Goal: Task Accomplishment & Management: Manage account settings

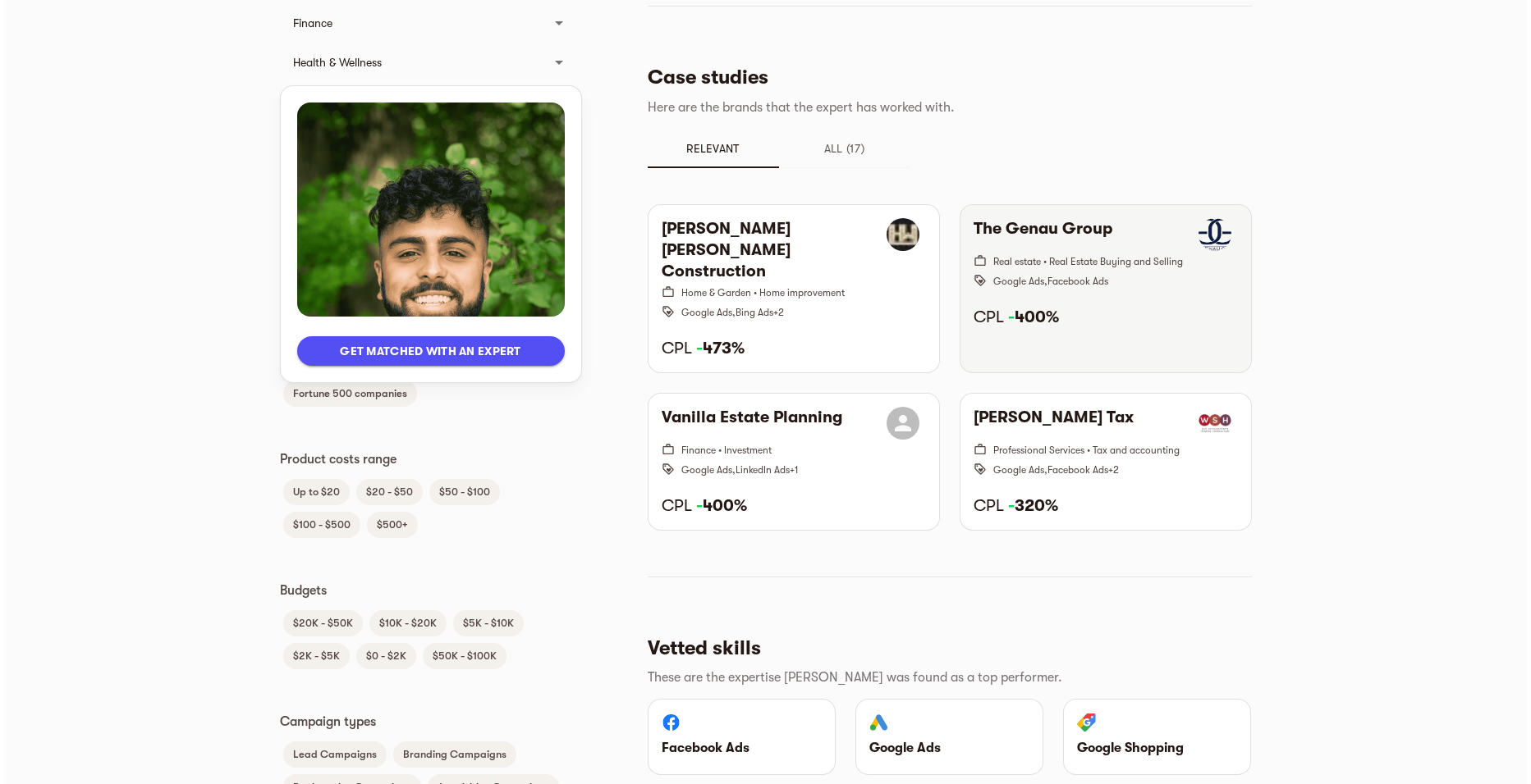
scroll to position [656, 0]
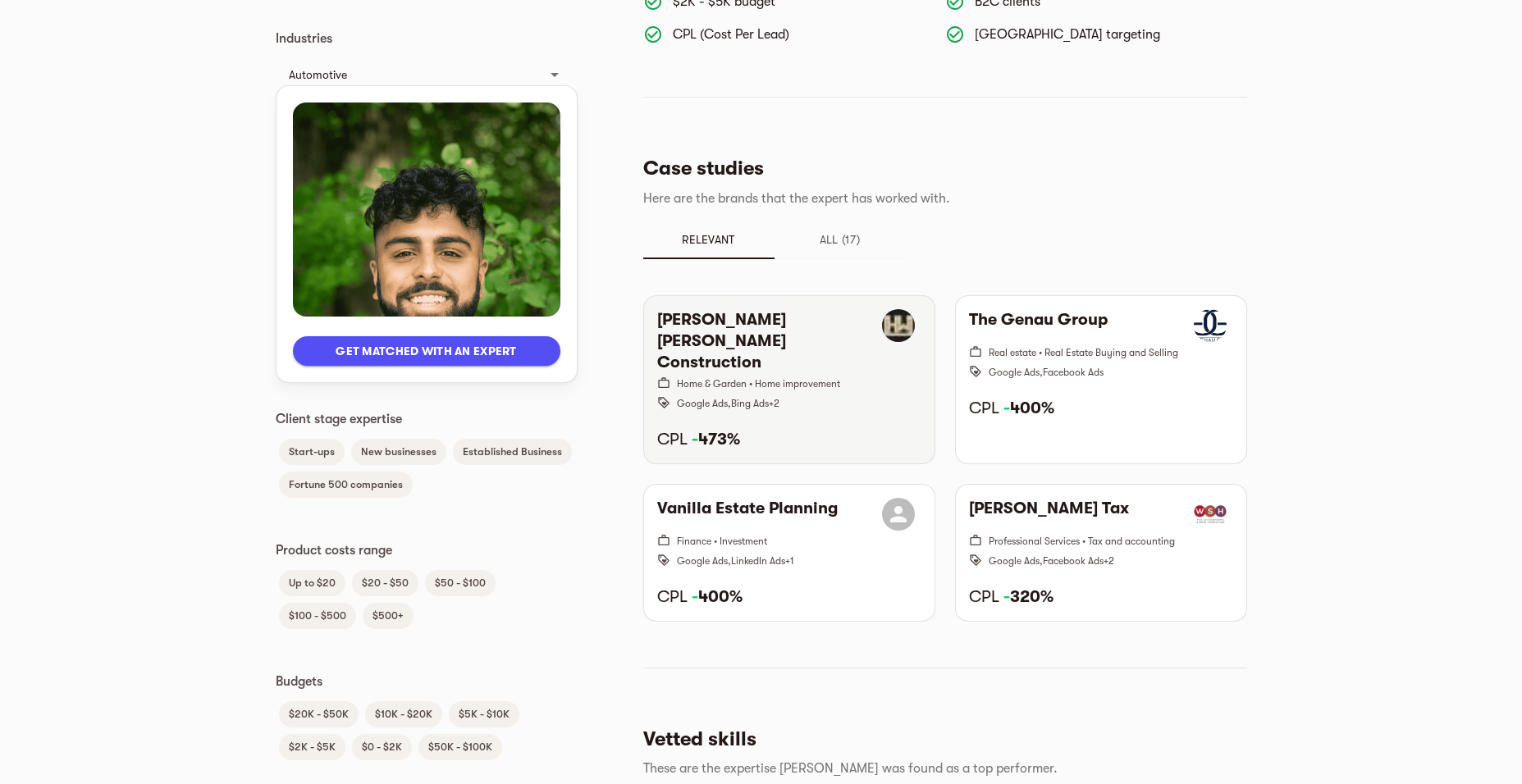
click at [779, 398] on span "+ 2" at bounding box center [774, 404] width 11 height 12
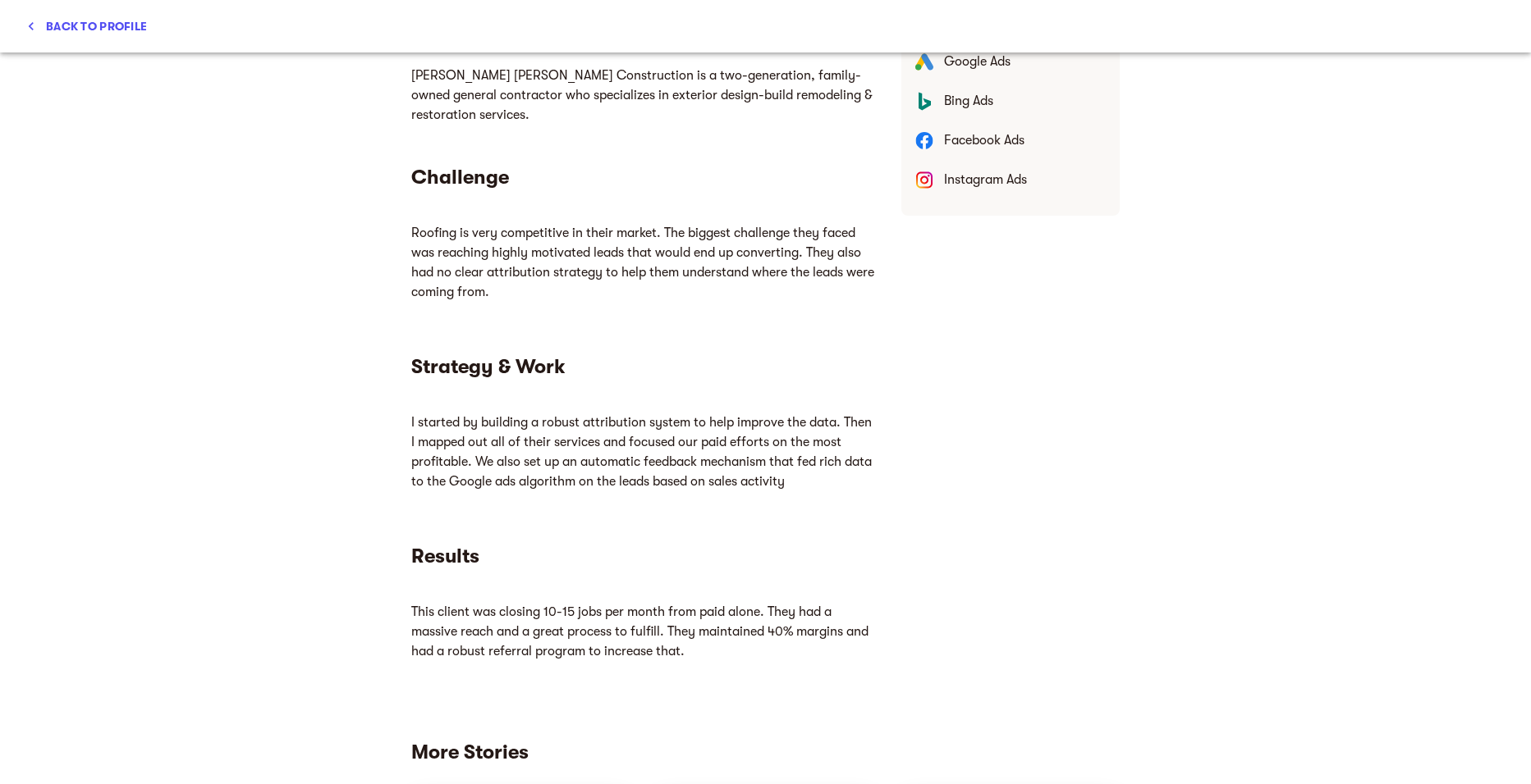
scroll to position [909, 0]
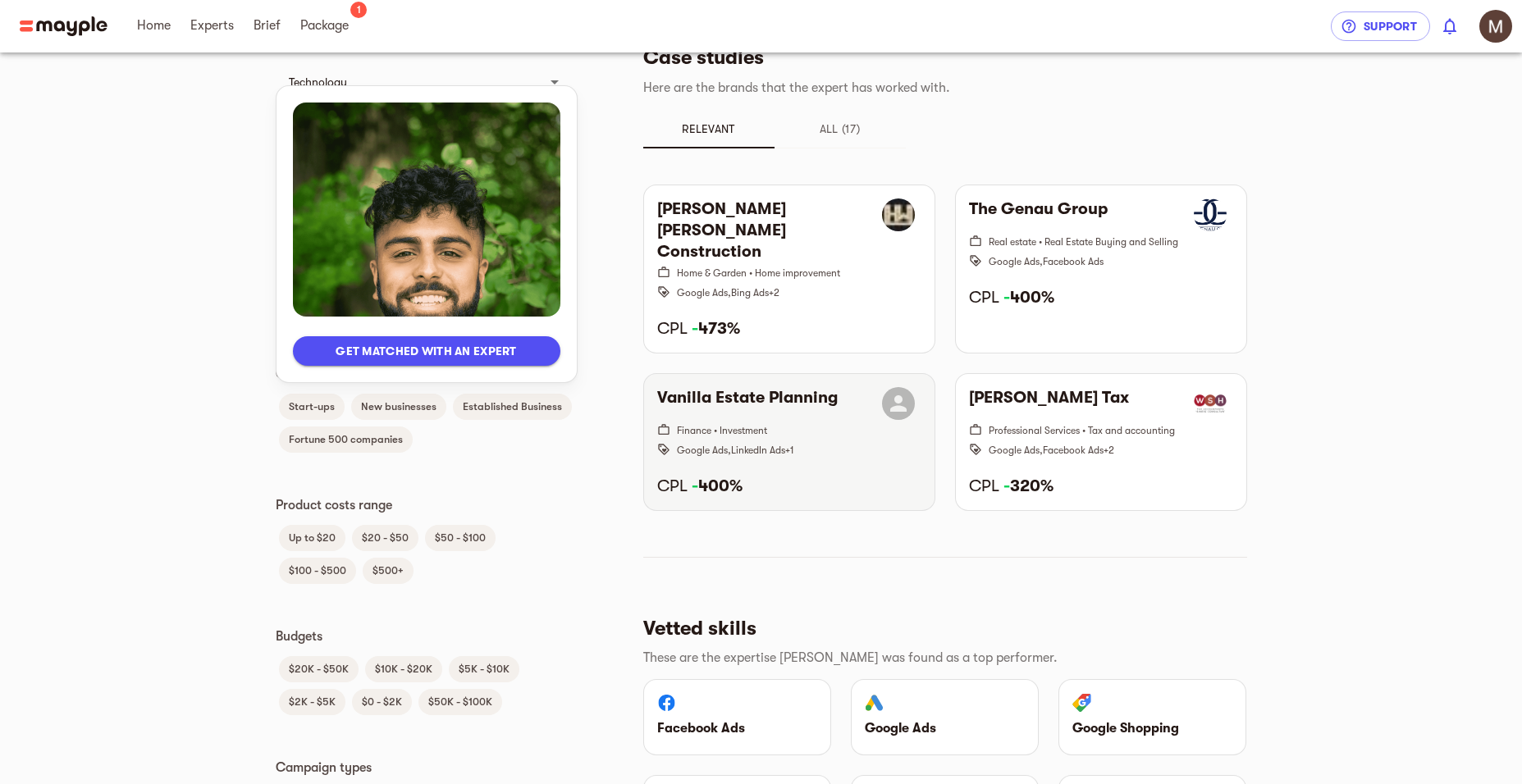
scroll to position [569, 0]
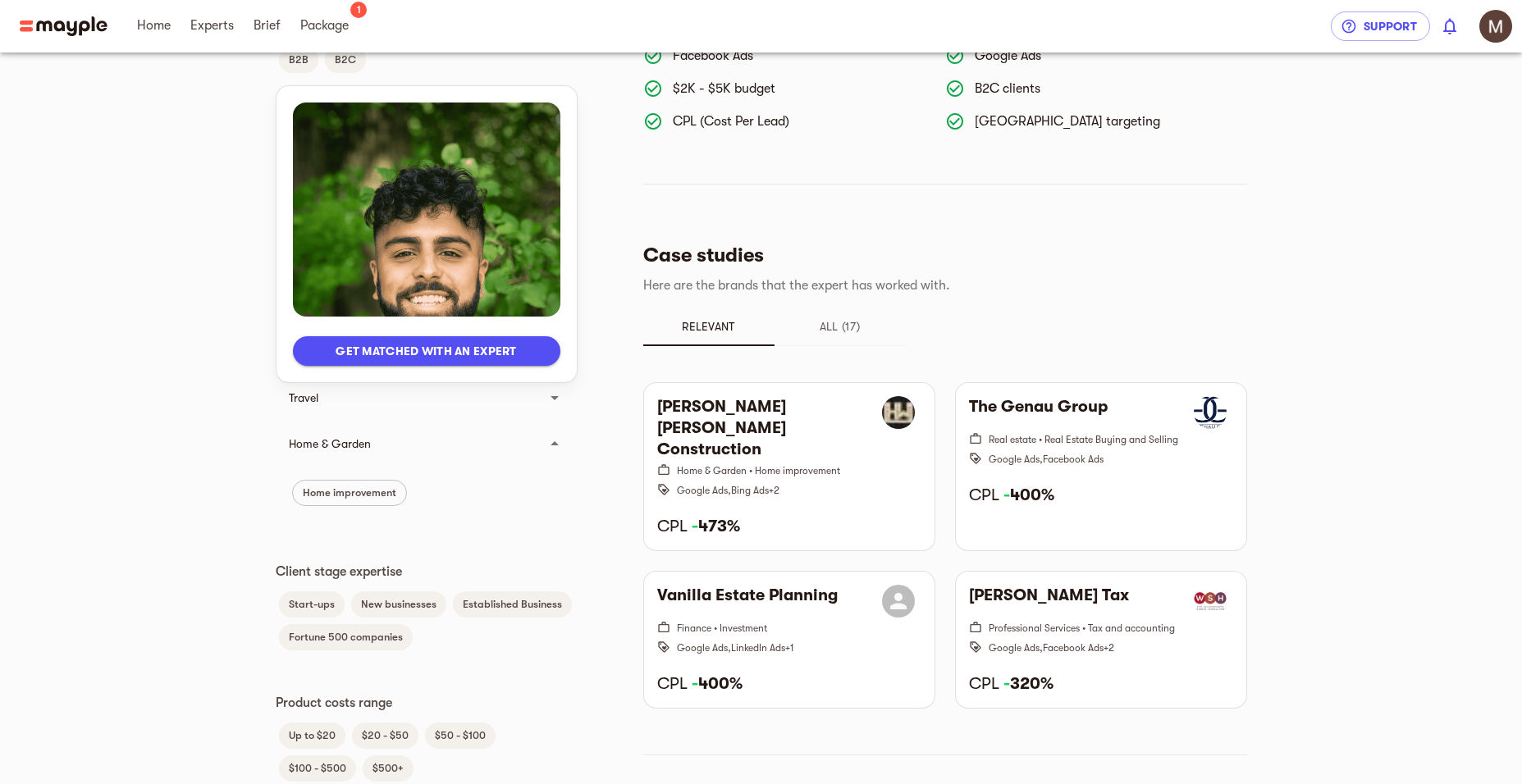
click at [850, 328] on span "All (17)" at bounding box center [840, 326] width 112 height 19
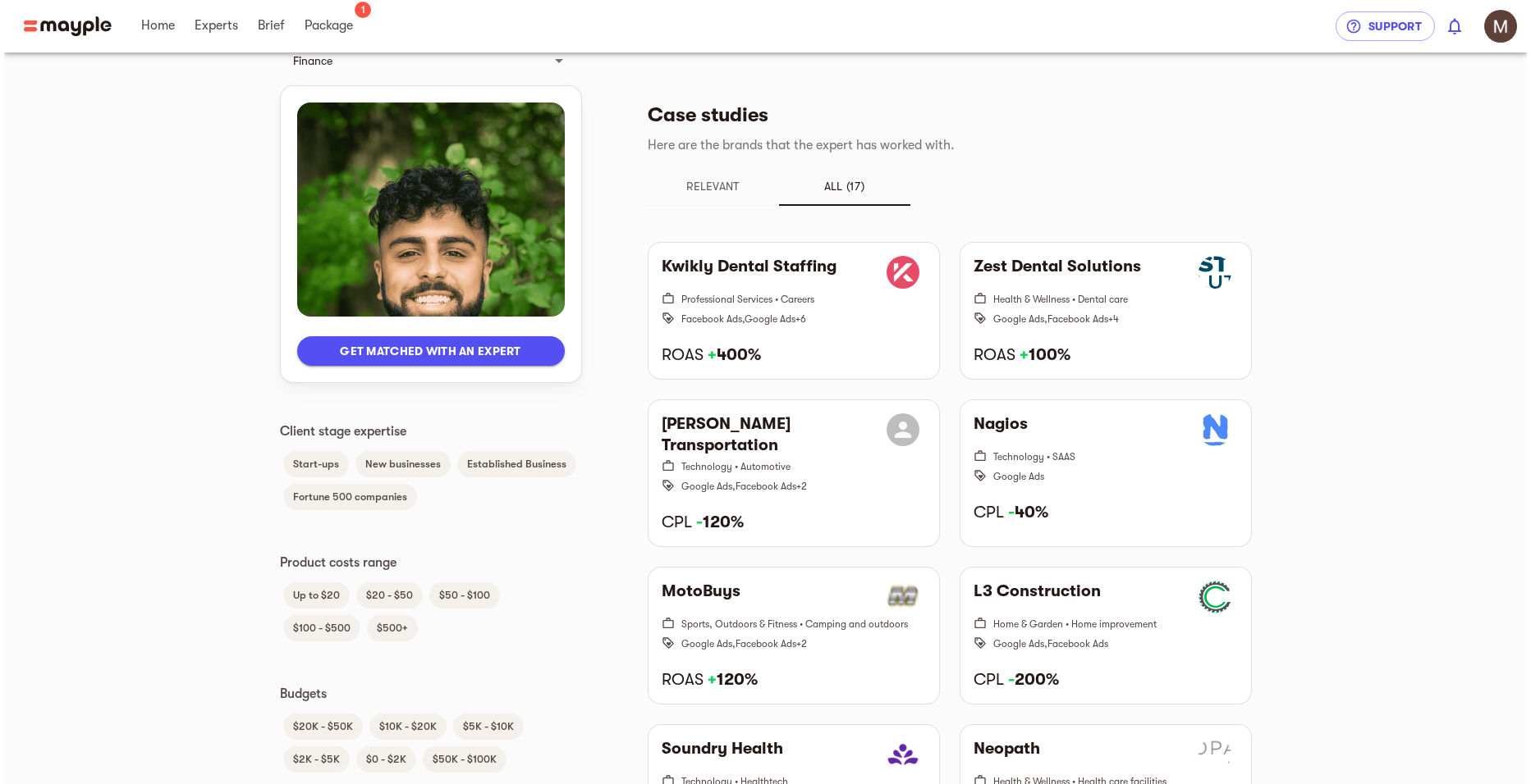
scroll to position [979, 0]
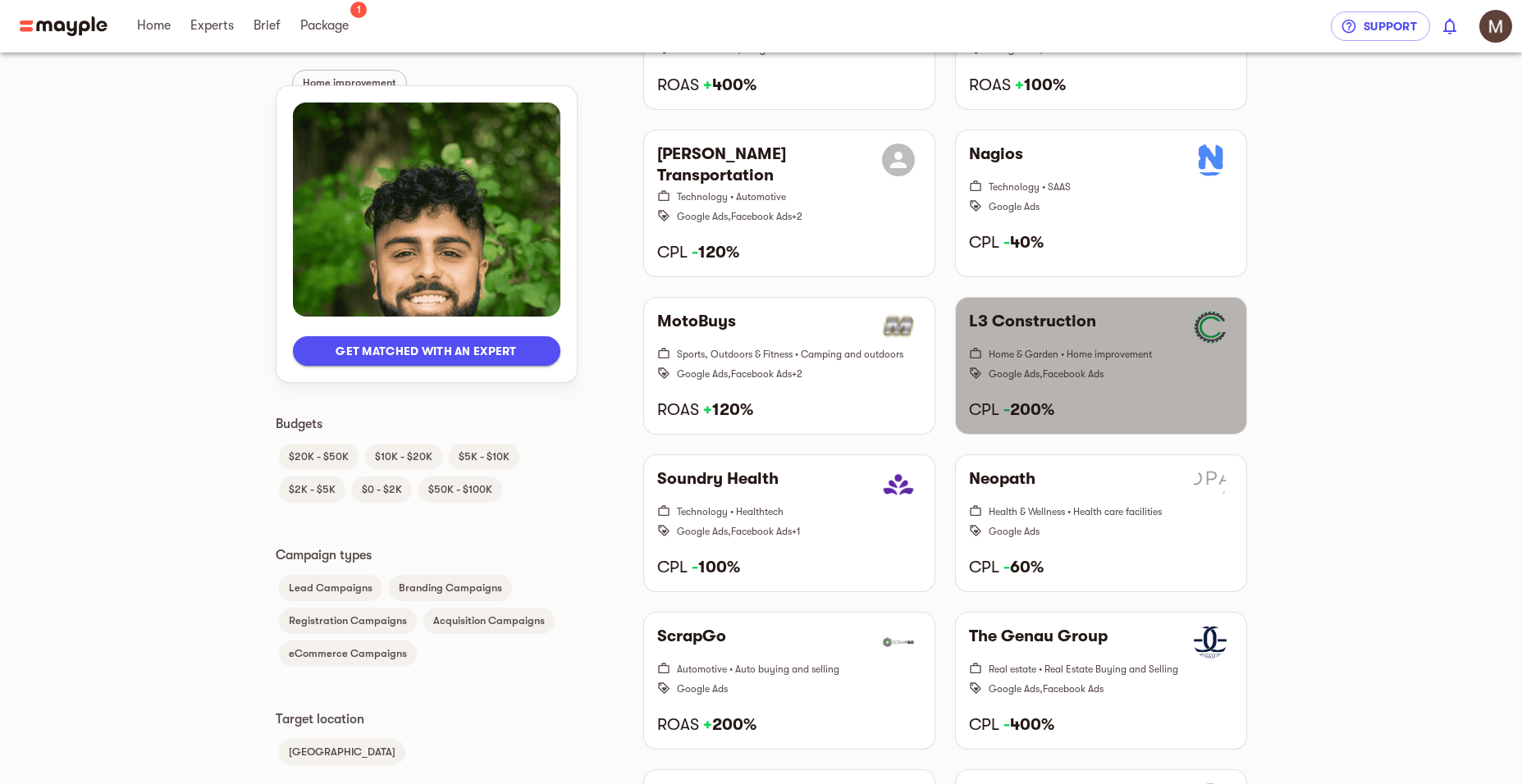
click at [1035, 315] on h6 "L3 Construction" at bounding box center [1032, 327] width 127 height 33
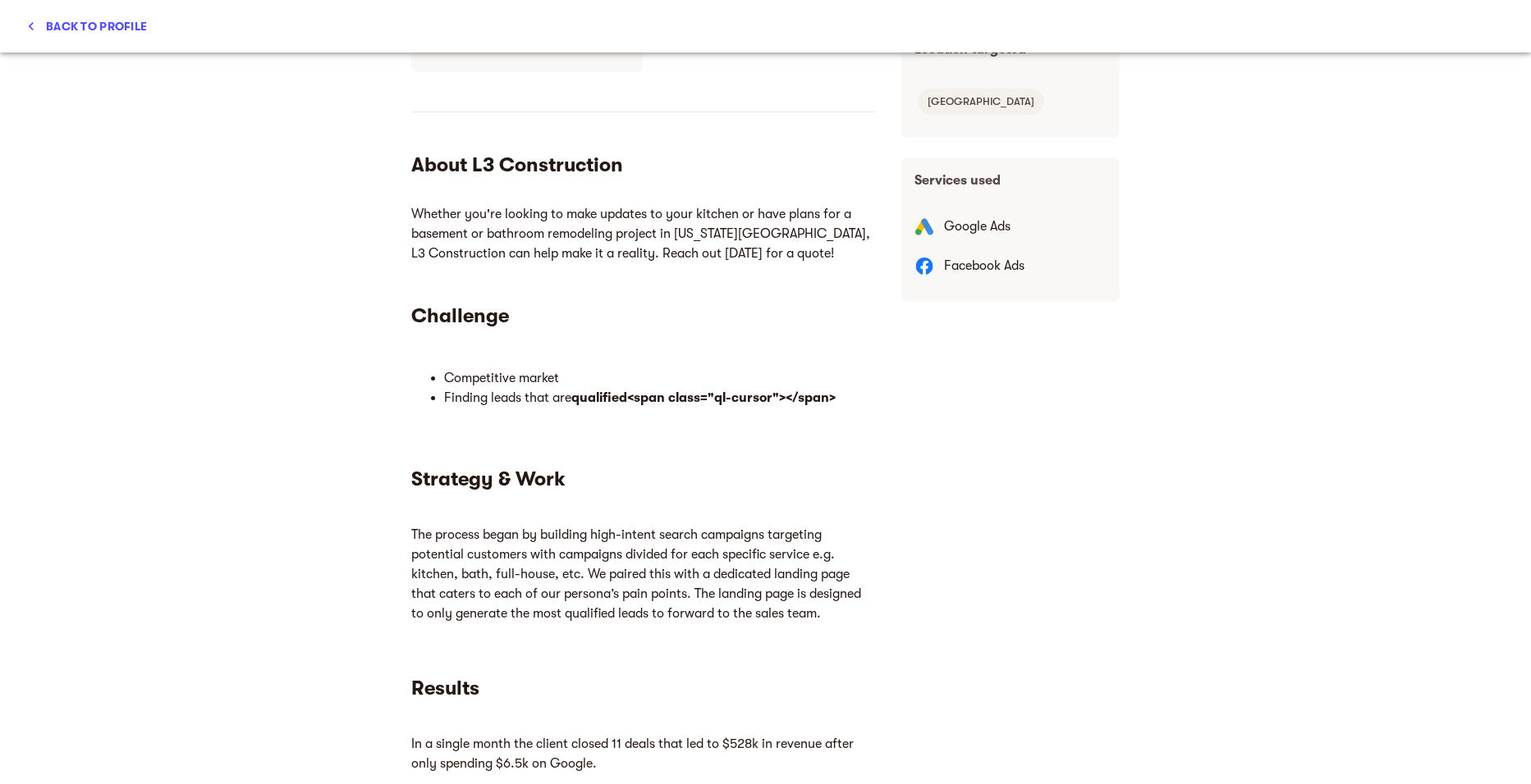
scroll to position [0, 0]
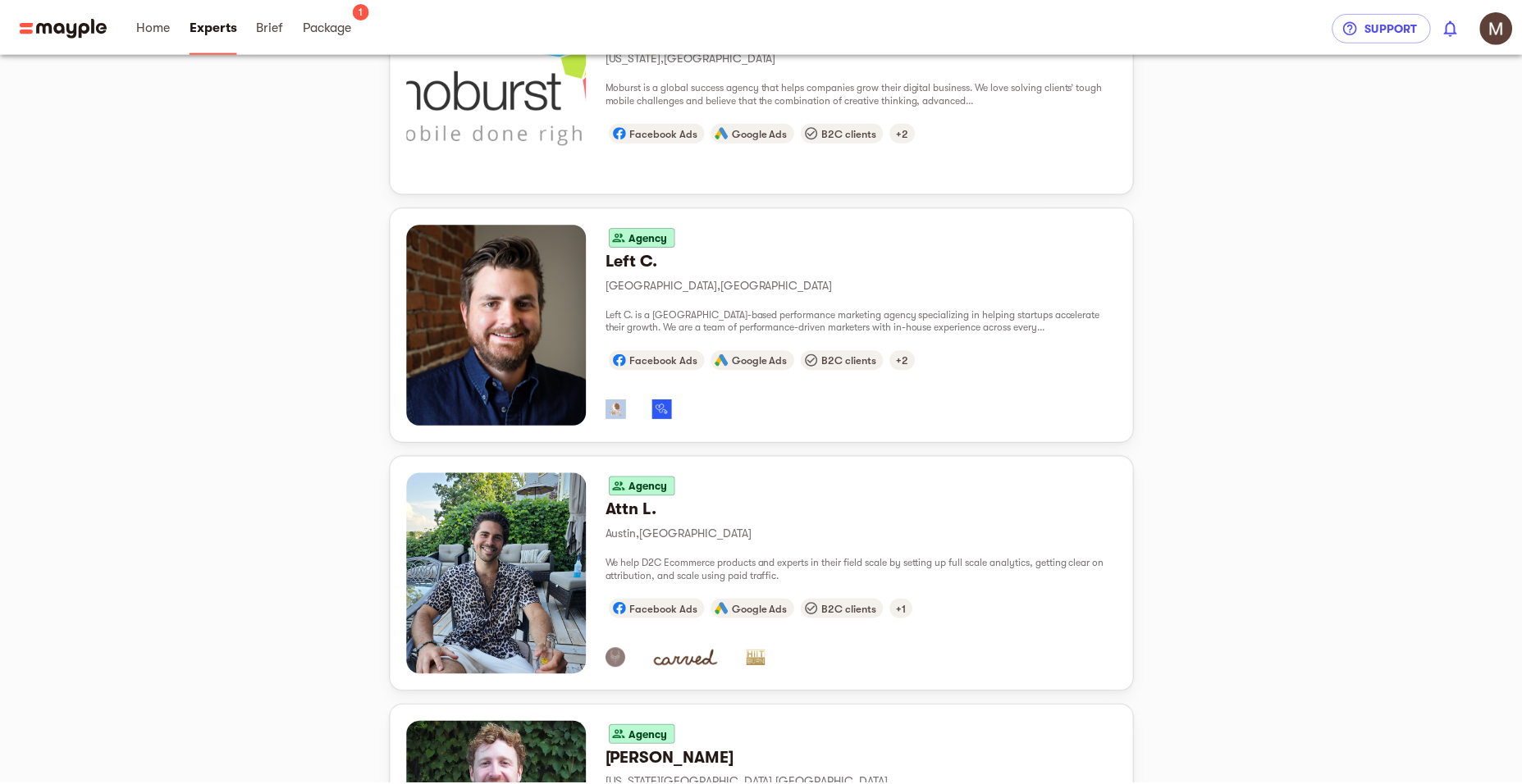
scroll to position [1669, 0]
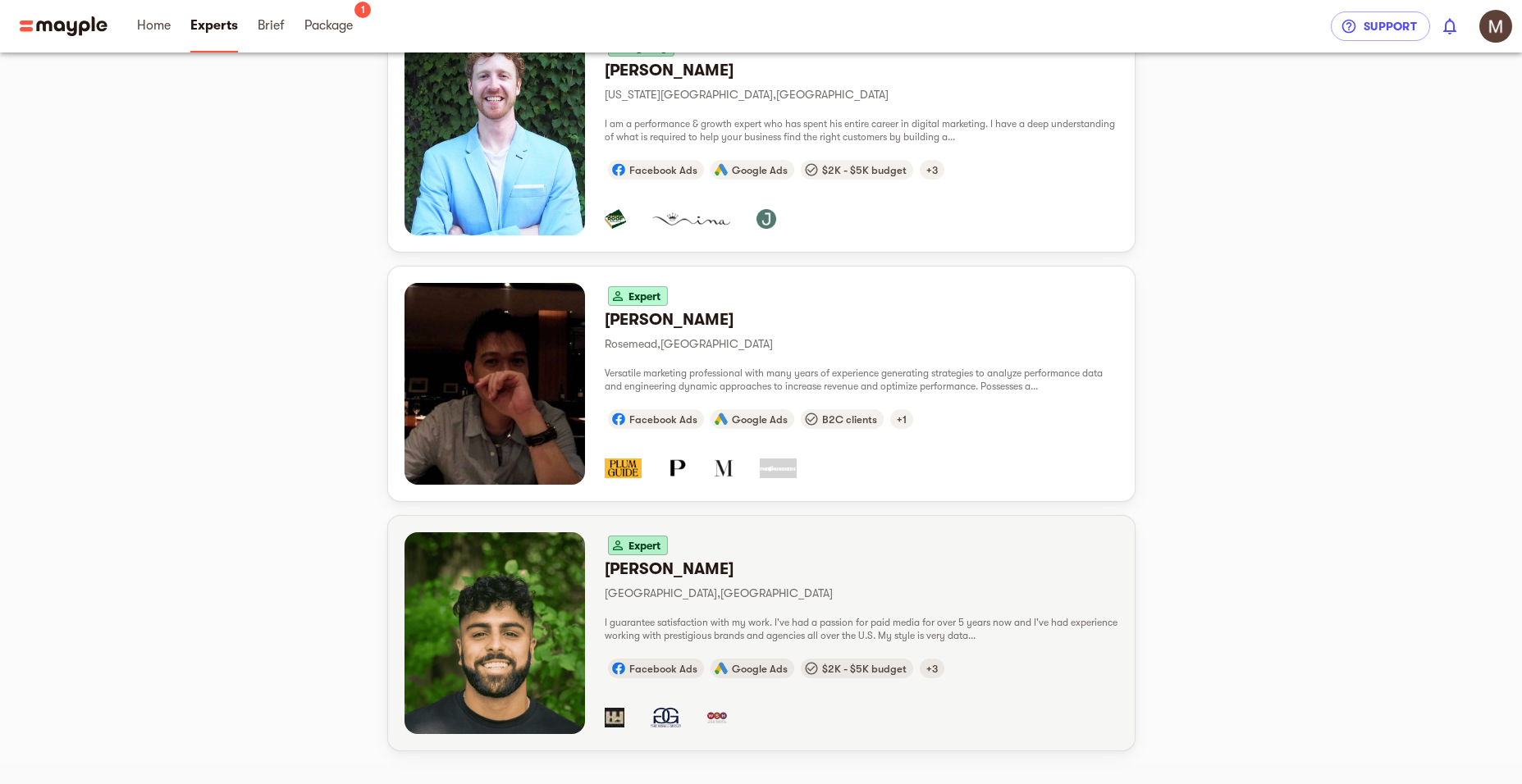
click at [650, 601] on p "[GEOGRAPHIC_DATA] , [GEOGRAPHIC_DATA]" at bounding box center [862, 592] width 513 height 19
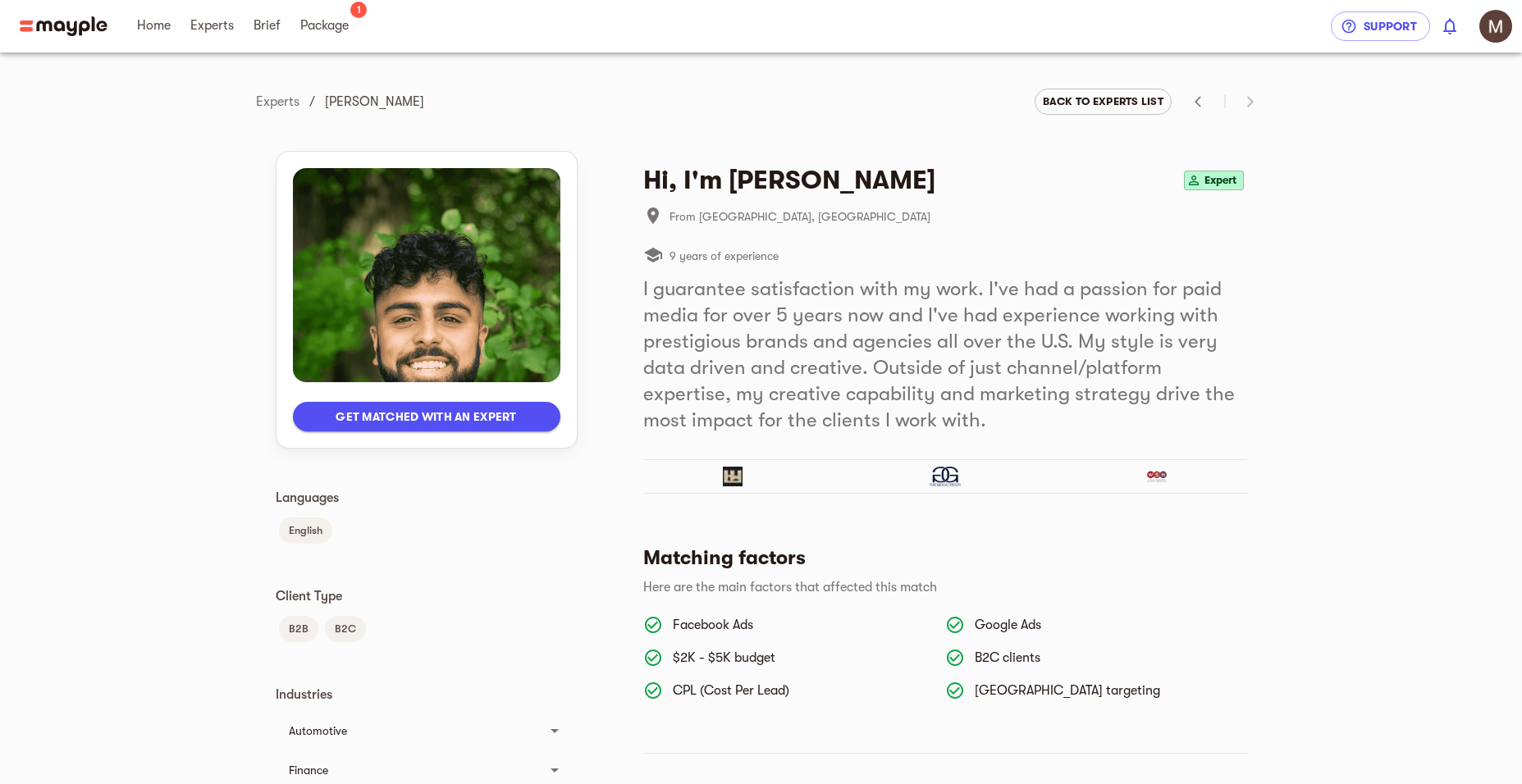
click at [524, 421] on span "Get matched with an expert" at bounding box center [427, 416] width 241 height 19
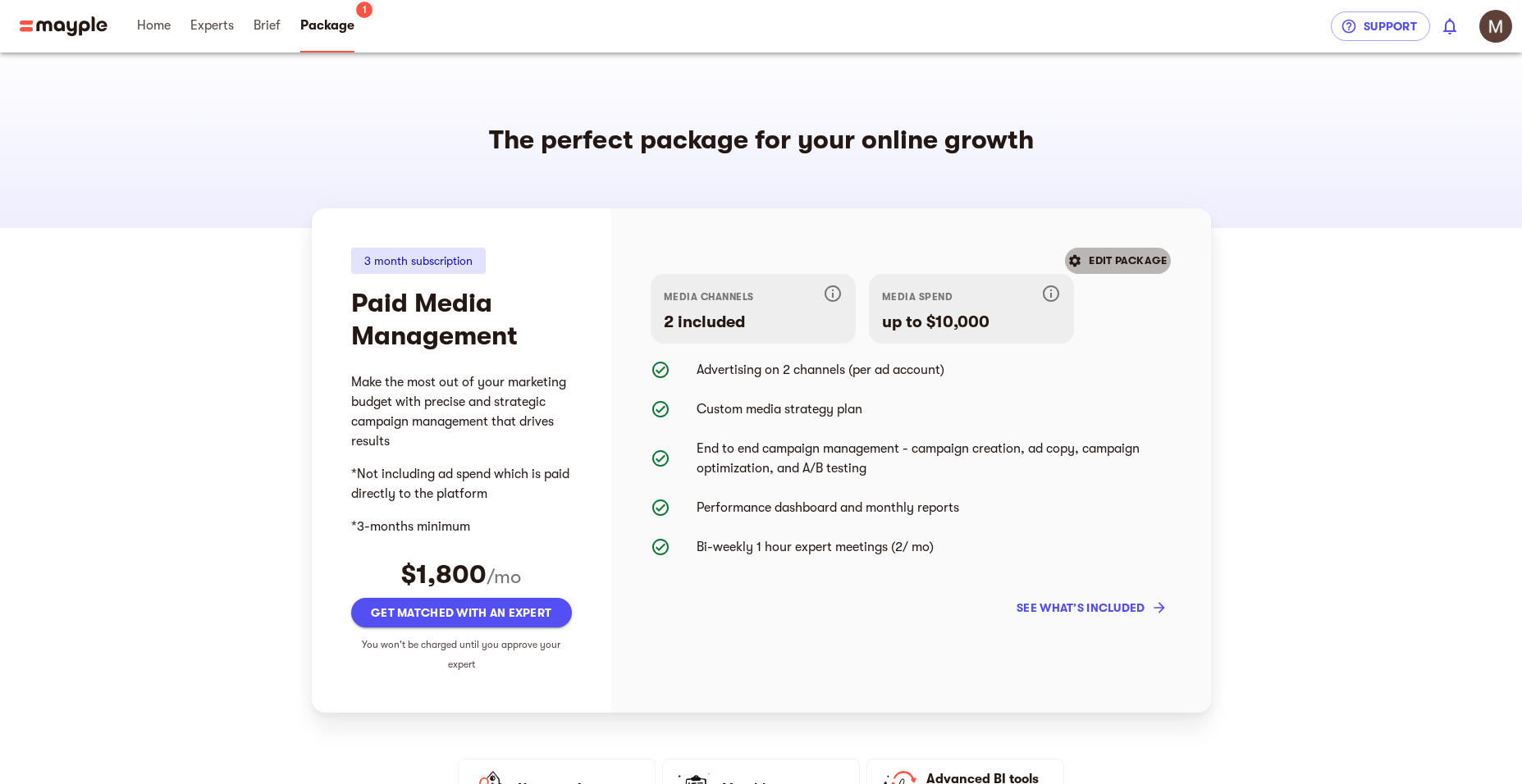
click at [1104, 264] on span "EDIT PACKAGE" at bounding box center [1118, 260] width 98 height 19
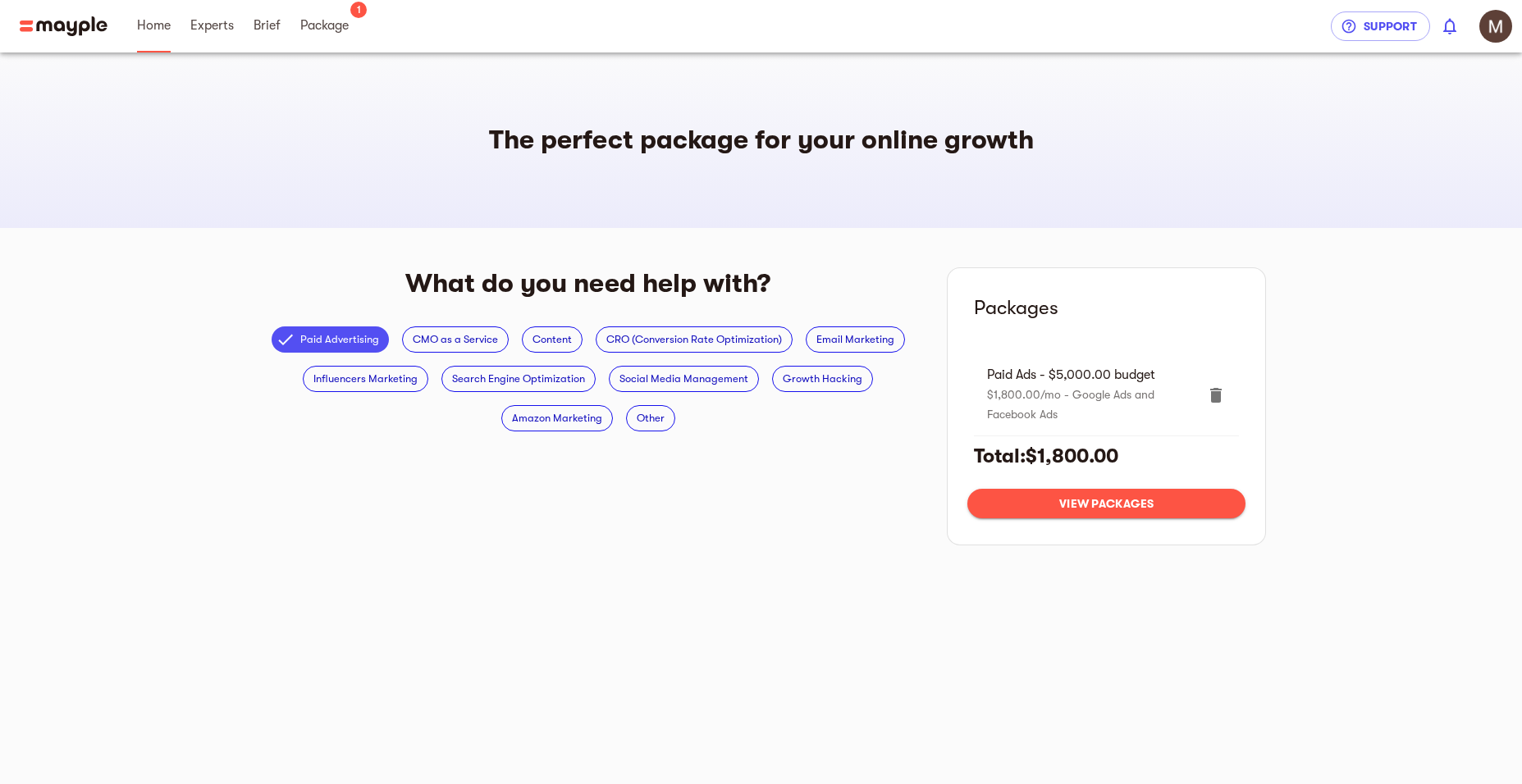
click at [161, 31] on span "Home" at bounding box center [154, 25] width 34 height 19
